Goal: Transaction & Acquisition: Purchase product/service

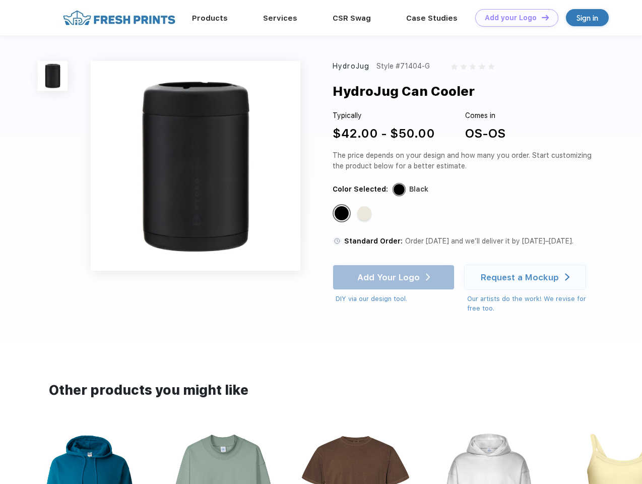
click at [513, 18] on link "Add your Logo Design Tool" at bounding box center [517, 18] width 83 height 18
click at [0, 0] on div "Design Tool" at bounding box center [0, 0] width 0 height 0
click at [541, 17] on link "Add your Logo Design Tool" at bounding box center [517, 18] width 83 height 18
click at [53, 76] on img at bounding box center [53, 76] width 30 height 30
click at [343, 214] on div "Standard Color" at bounding box center [342, 213] width 14 height 14
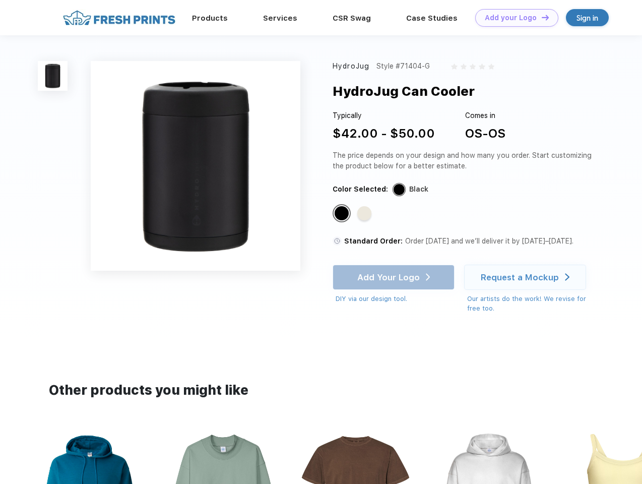
click at [366, 214] on div "Standard Color" at bounding box center [365, 213] width 14 height 14
click at [395, 277] on div "Add Your Logo DIY via our design tool. Ah shoot! This product isn't up in our d…" at bounding box center [394, 284] width 122 height 39
click at [527, 277] on div "Request a Mockup" at bounding box center [520, 277] width 78 height 10
